Goal: Find specific page/section

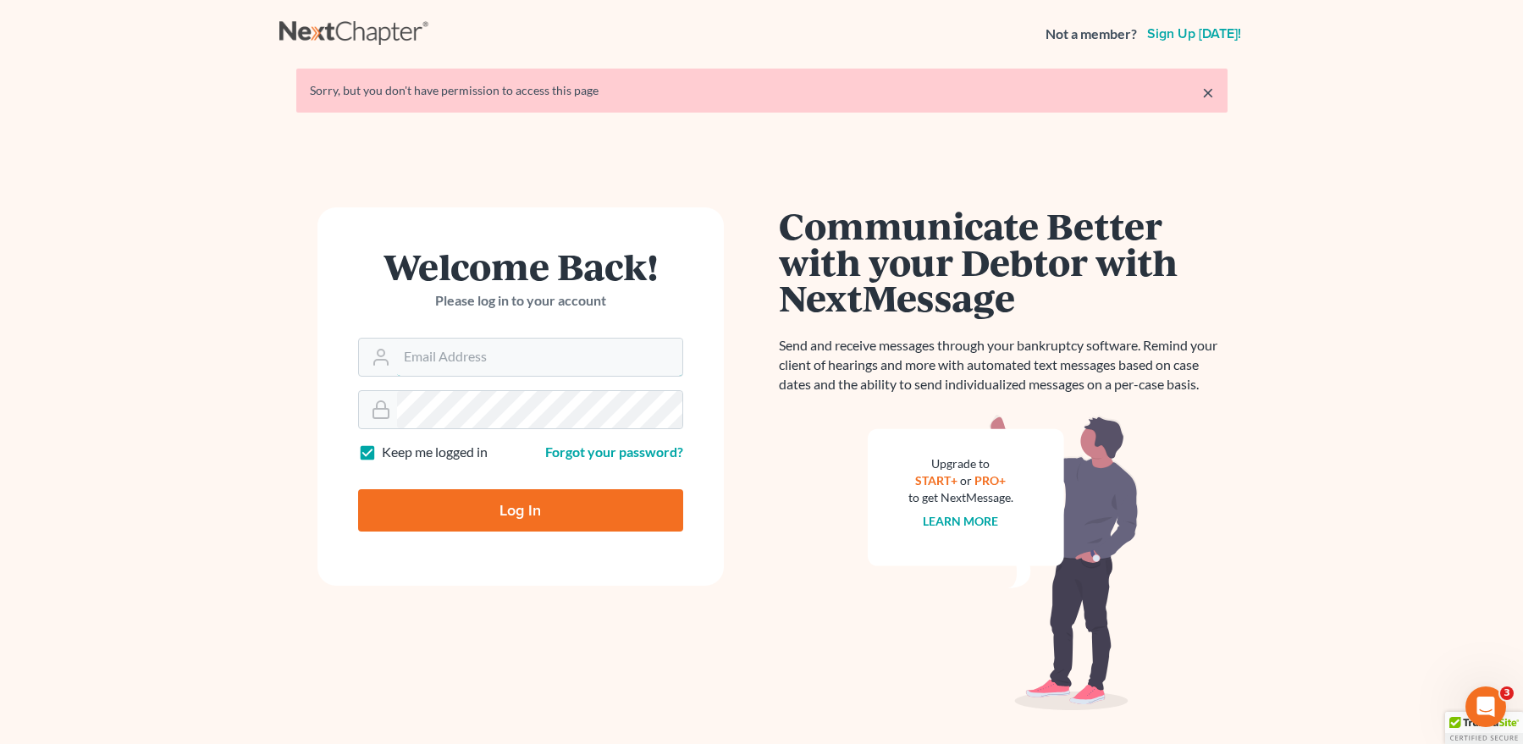
type input "[EMAIL_ADDRESS][DOMAIN_NAME]"
click at [503, 494] on input "Log In" at bounding box center [520, 510] width 325 height 42
type input "Thinking..."
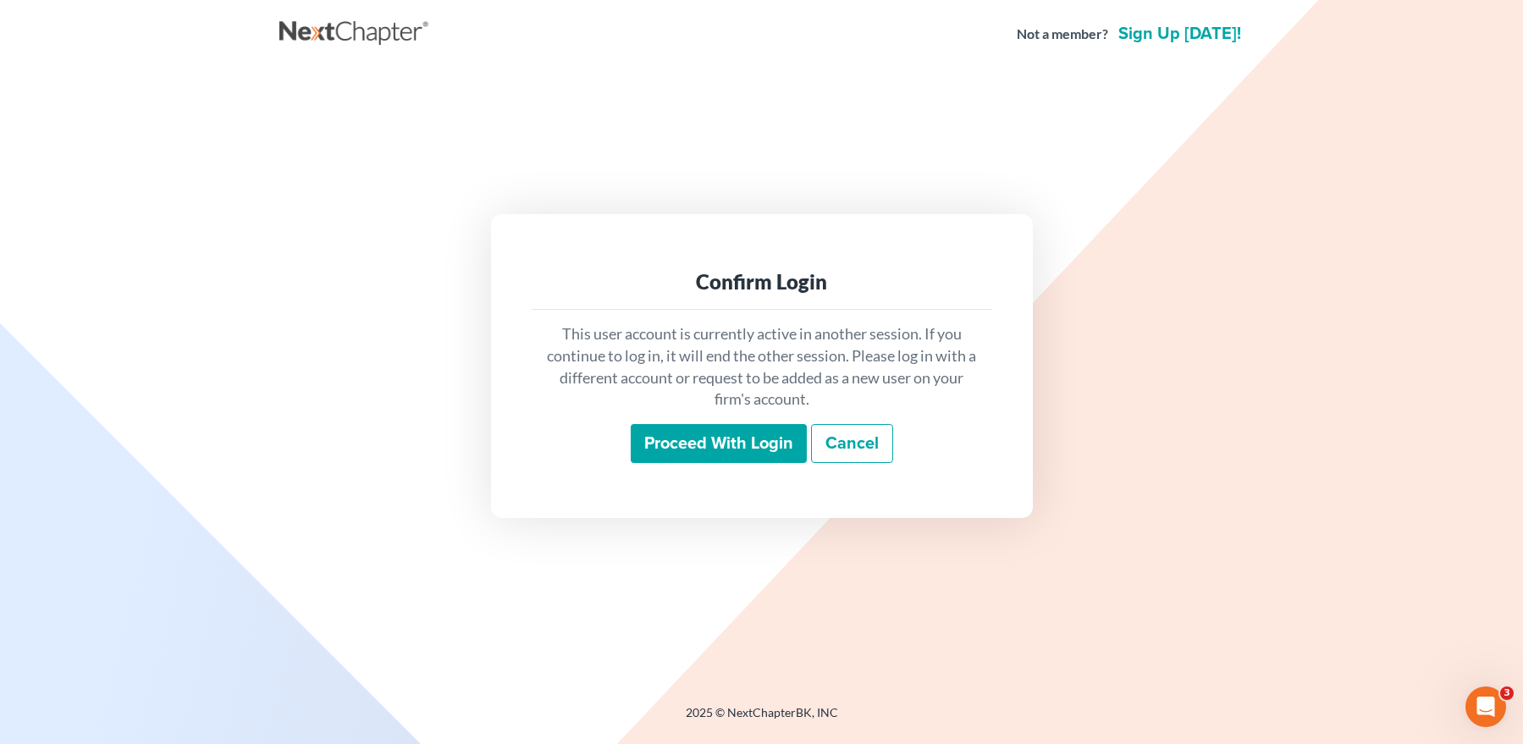
click at [641, 442] on input "Proceed with login" at bounding box center [719, 443] width 176 height 39
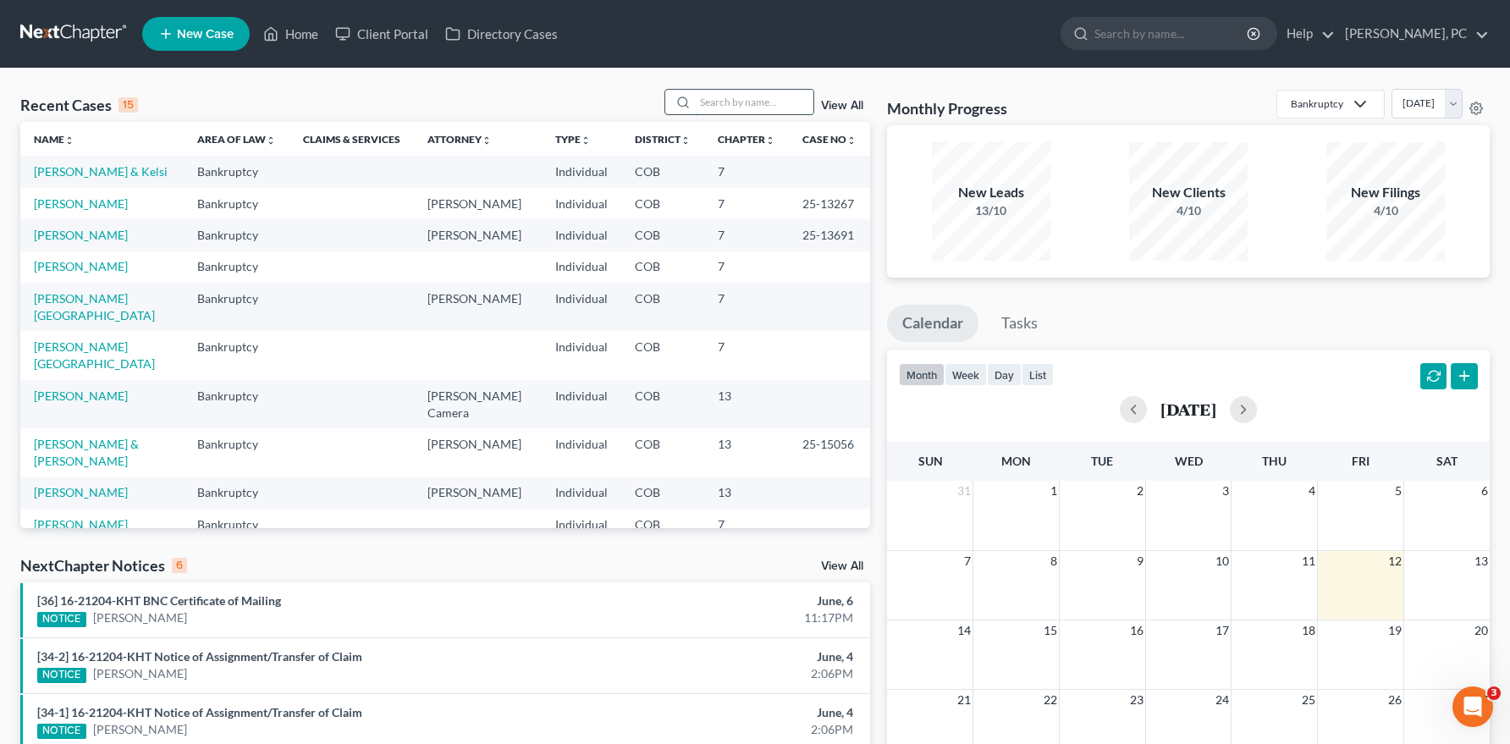
drag, startPoint x: 713, startPoint y: 94, endPoint x: 727, endPoint y: 99, distance: 15.3
click at [715, 95] on input "search" at bounding box center [754, 102] width 118 height 25
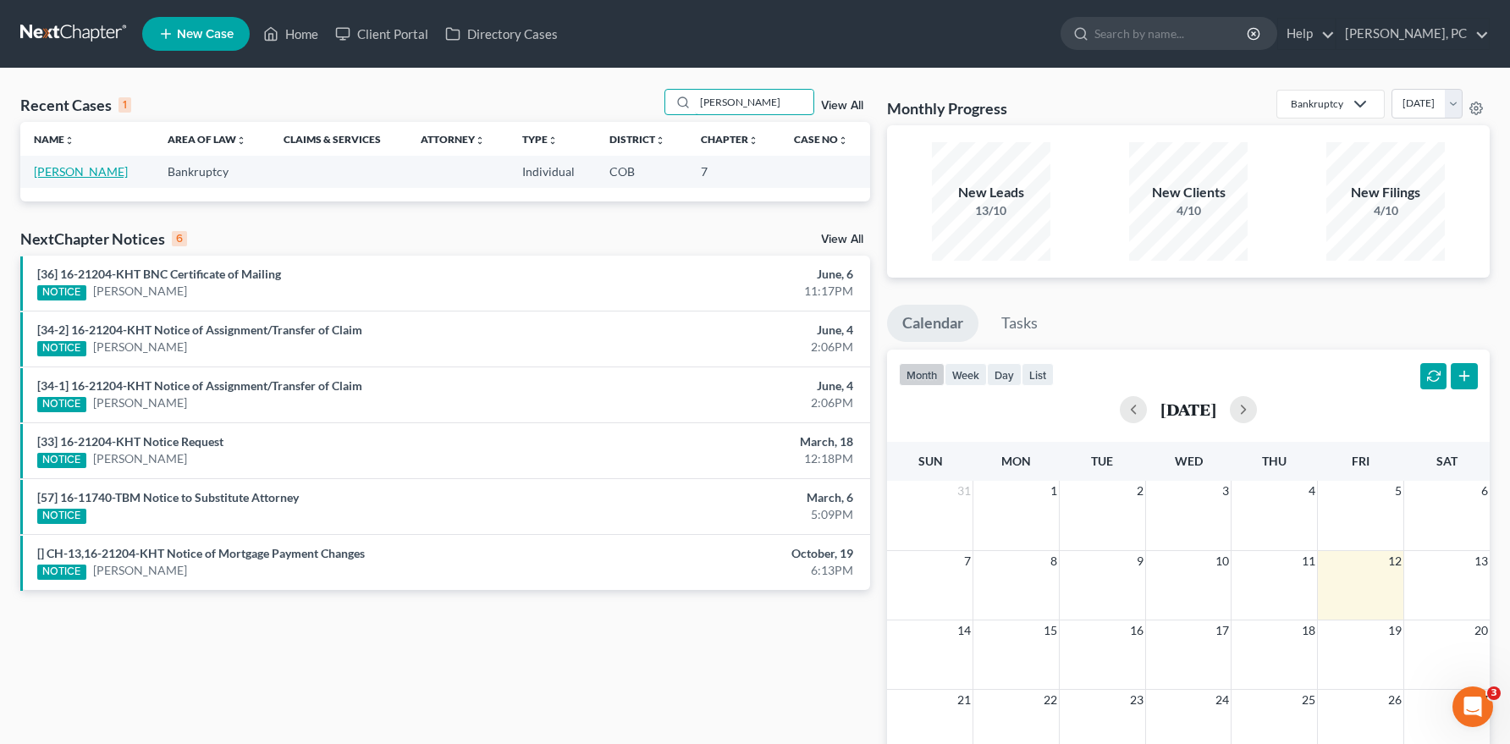
type input "[PERSON_NAME]"
click at [105, 173] on link "[PERSON_NAME]" at bounding box center [81, 171] width 94 height 14
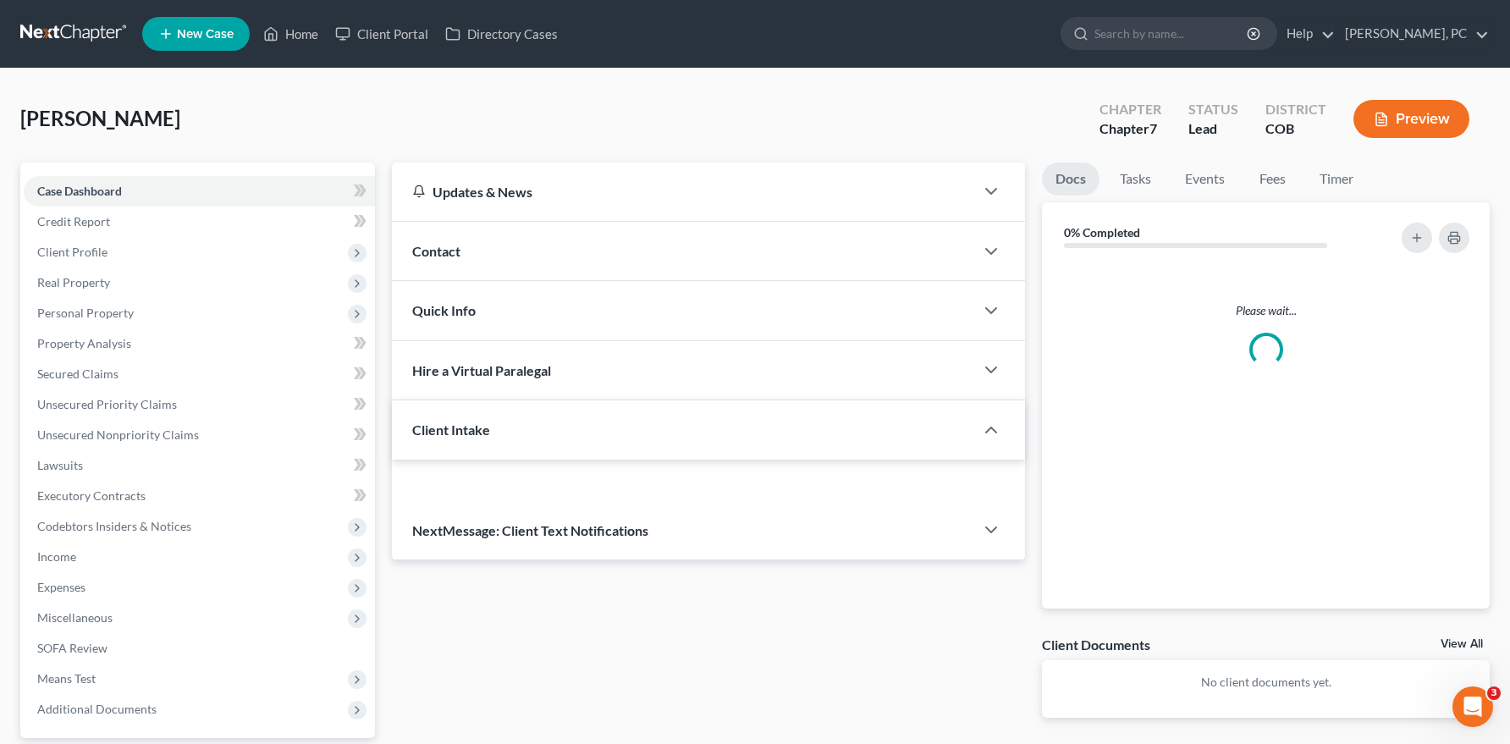
click at [110, 168] on div "Case Dashboard Payments Invoices Payments Payments Credit Report Client Profile…" at bounding box center [197, 451] width 355 height 576
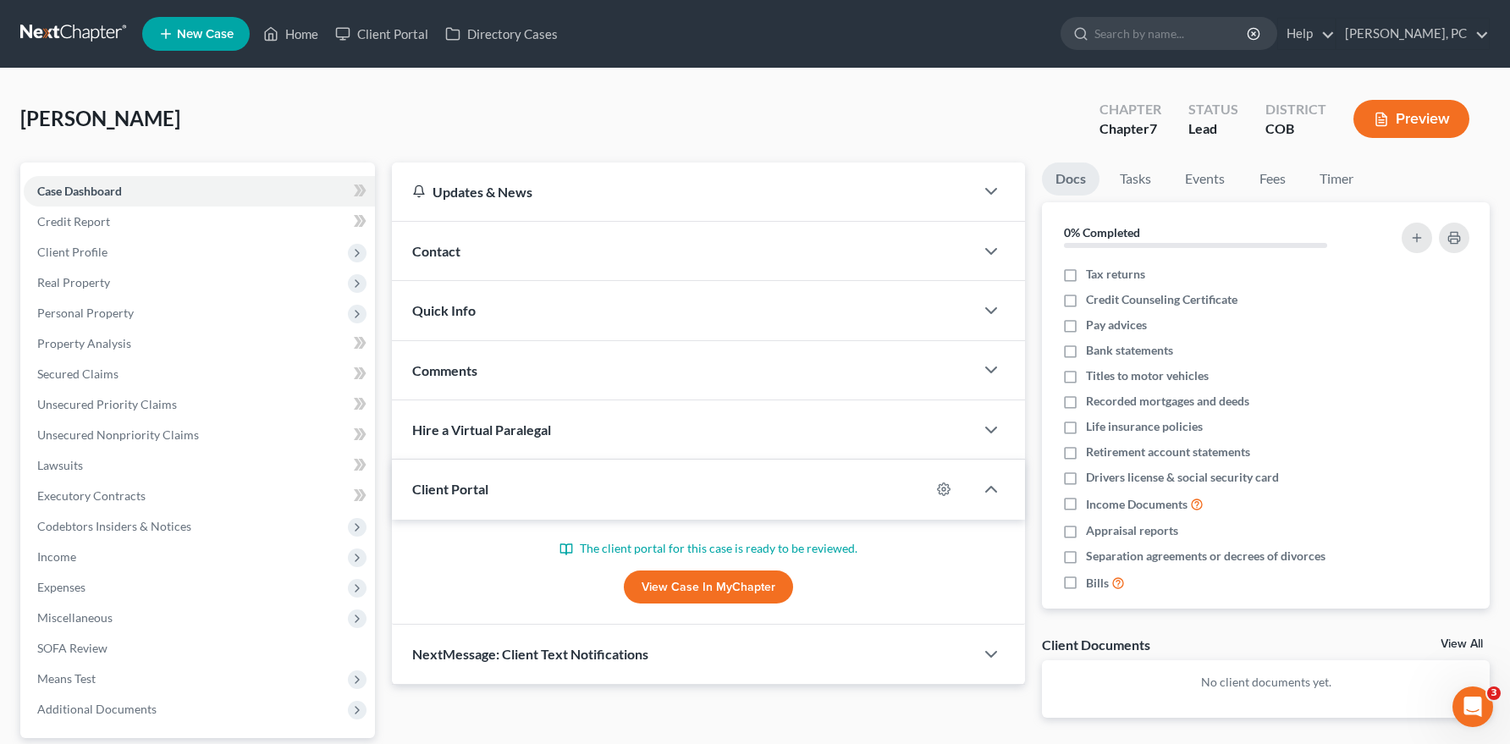
click at [695, 577] on link "View Case in MyChapter" at bounding box center [708, 587] width 169 height 34
